Goal: Task Accomplishment & Management: Use online tool/utility

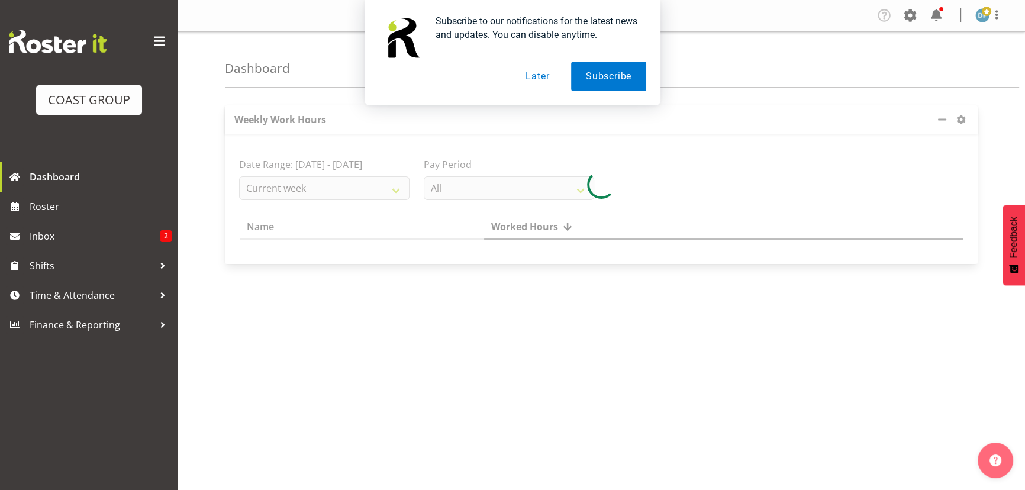
click at [545, 74] on button "Later" at bounding box center [537, 77] width 53 height 30
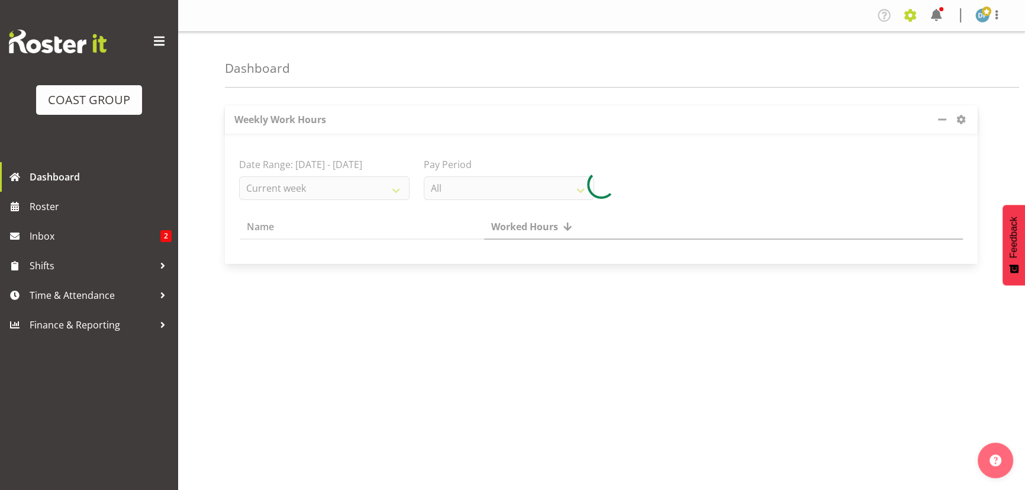
click at [906, 13] on span at bounding box center [910, 15] width 19 height 19
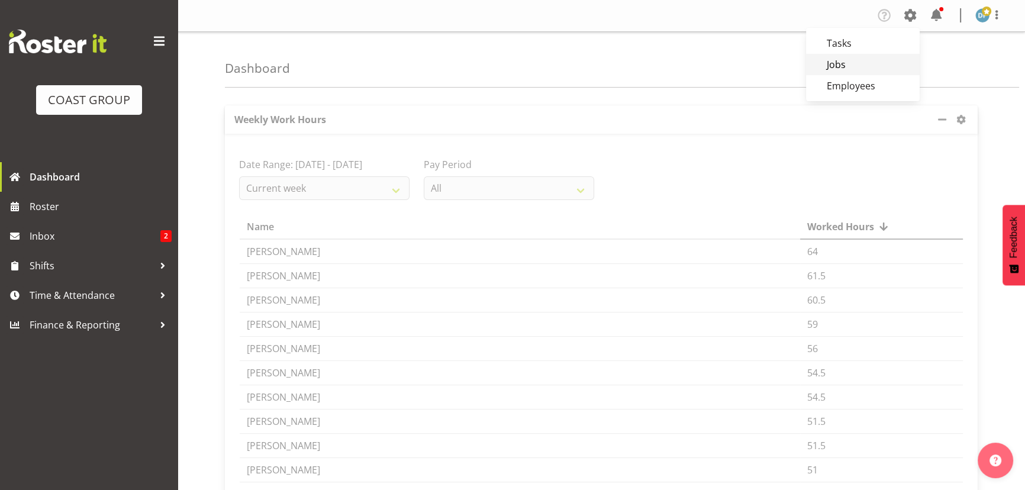
click at [844, 60] on link "Jobs" at bounding box center [863, 64] width 114 height 21
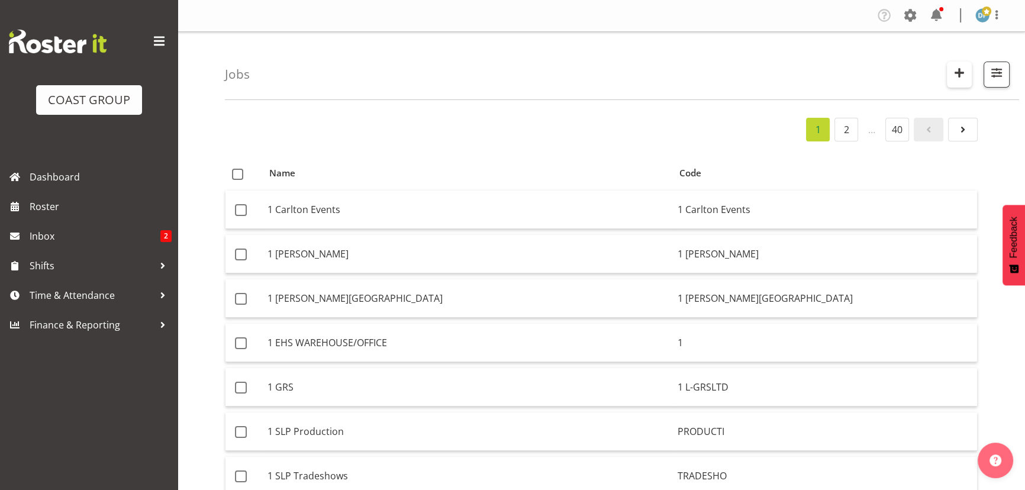
click at [953, 72] on span "button" at bounding box center [959, 72] width 15 height 15
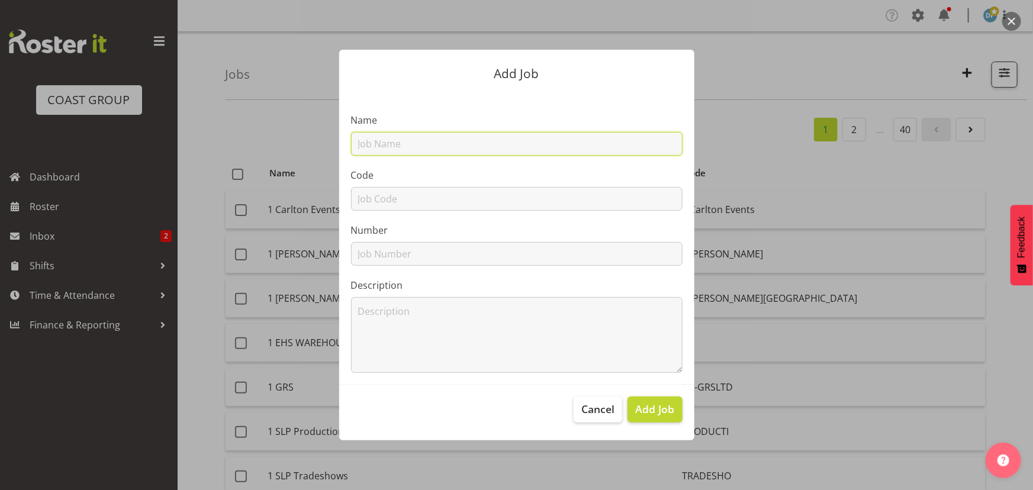
click at [464, 147] on input "text" at bounding box center [516, 144] width 331 height 24
type input "22511016 - Cricut @ Harvey Norman IT"
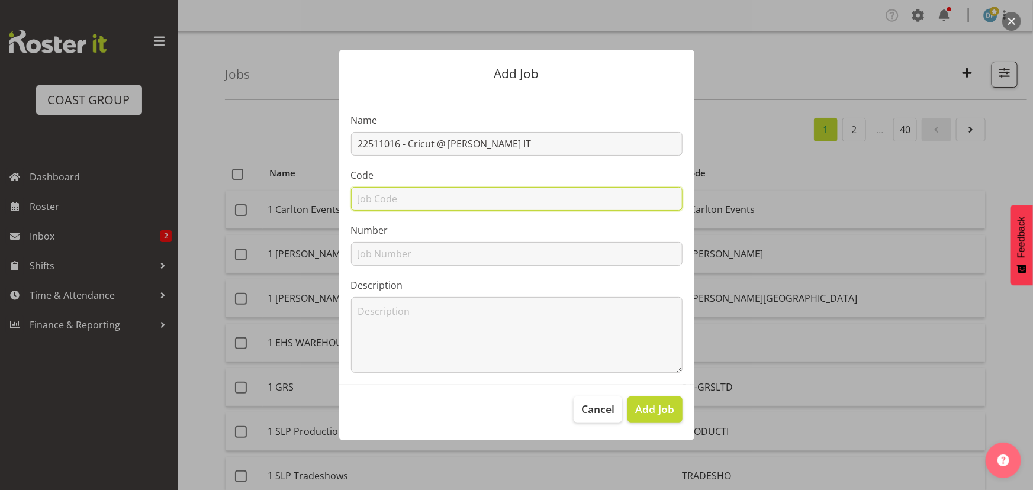
click at [387, 197] on input "text" at bounding box center [516, 199] width 331 height 24
type input "22511016"
click at [657, 395] on footer "Cancel Add Job" at bounding box center [516, 413] width 355 height 56
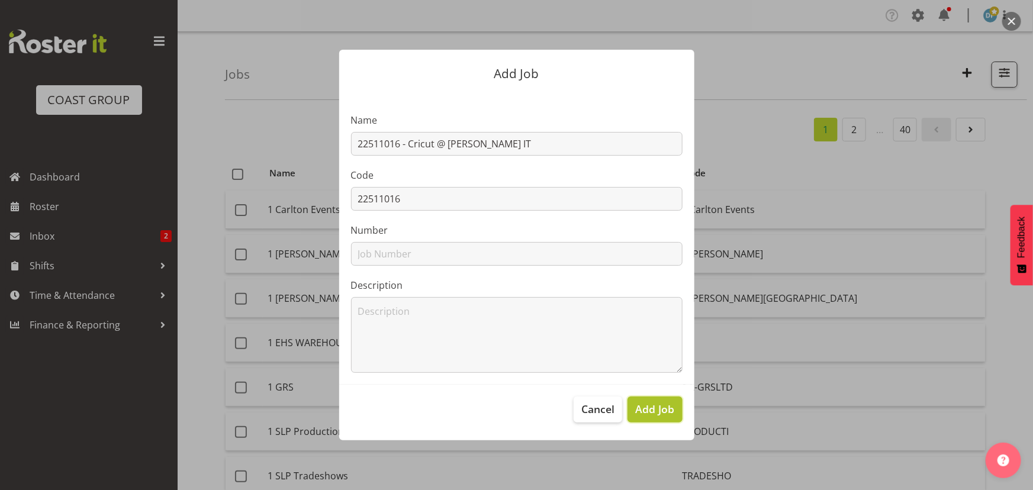
click at [657, 401] on span "Add Job" at bounding box center [654, 408] width 39 height 15
